Goal: Check status: Check status

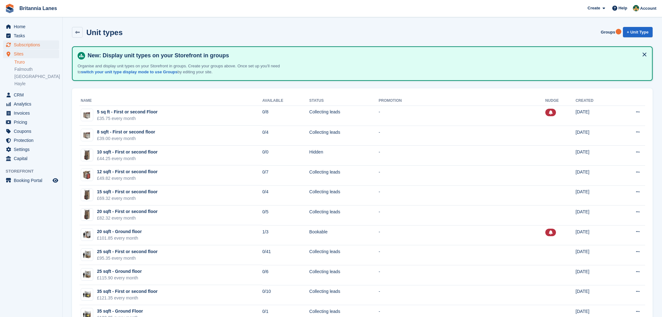
click at [35, 43] on span "Subscriptions" at bounding box center [33, 44] width 38 height 9
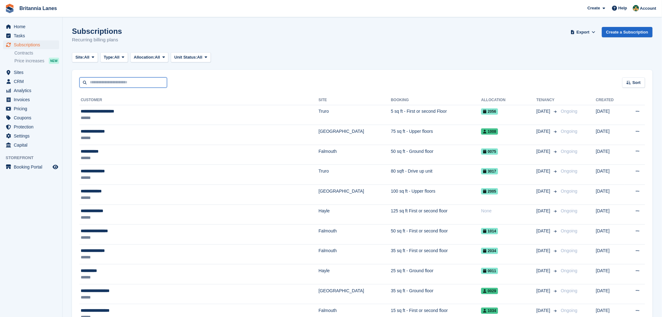
click at [127, 78] on input "text" at bounding box center [124, 82] width 88 height 10
type input "******"
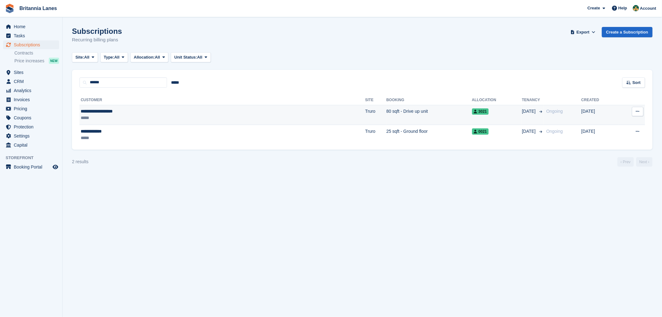
click at [144, 115] on div "*****" at bounding box center [150, 118] width 138 height 7
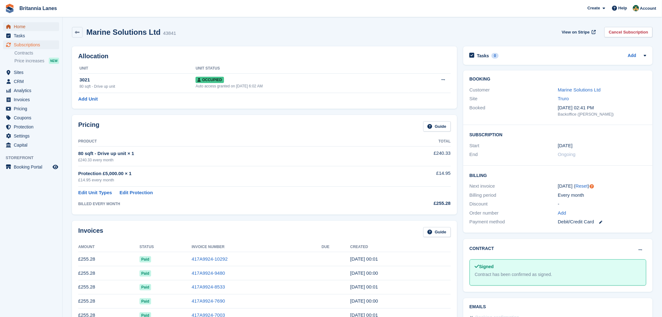
click at [22, 28] on span "Home" at bounding box center [33, 26] width 38 height 9
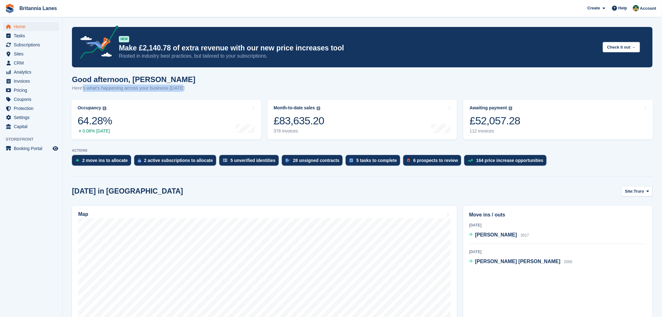
drag, startPoint x: 183, startPoint y: 89, endPoint x: 71, endPoint y: 85, distance: 111.5
drag, startPoint x: 182, startPoint y: 91, endPoint x: 74, endPoint y: 80, distance: 108.9
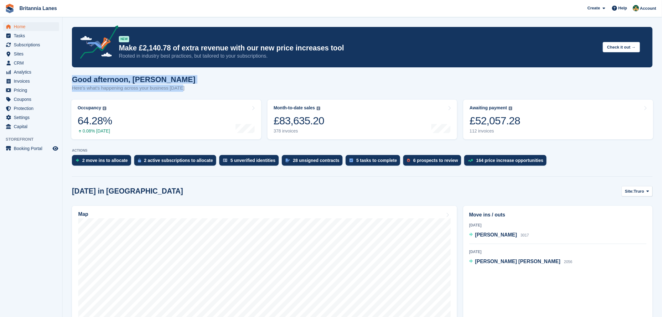
click at [74, 80] on div "Good afternoon, Nathan Here's what's happening across your business today" at bounding box center [362, 87] width 581 height 24
click at [181, 77] on div "Good afternoon, Nathan Here's what's happening across your business today" at bounding box center [362, 87] width 581 height 24
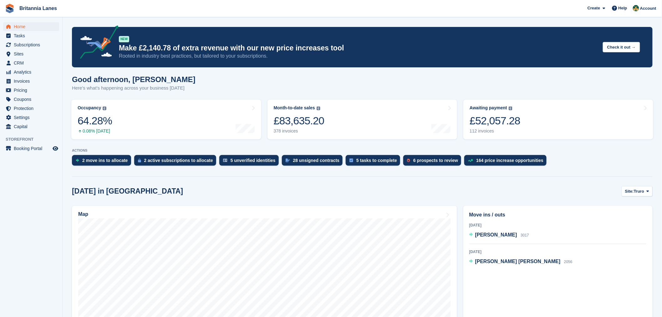
click at [182, 77] on div "Good afternoon, Nathan Here's what's happening across your business today" at bounding box center [362, 87] width 581 height 24
click at [199, 57] on p "Rooted in industry best practices, but tailored to your subscriptions." at bounding box center [358, 56] width 479 height 7
